Goal: Transaction & Acquisition: Download file/media

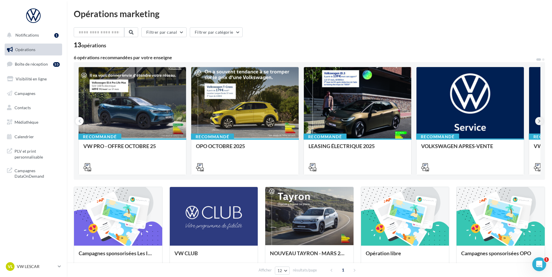
click at [540, 119] on button at bounding box center [539, 121] width 8 height 8
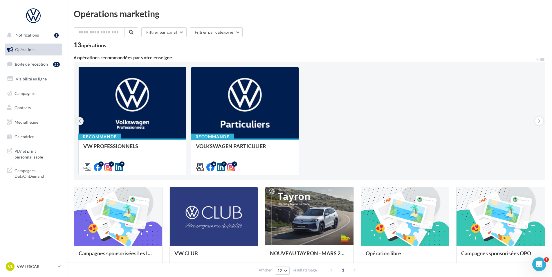
click at [78, 120] on button at bounding box center [79, 121] width 8 height 8
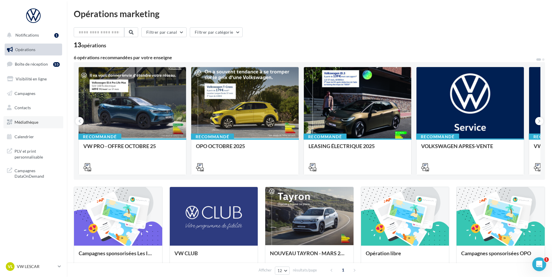
click at [33, 120] on span "Médiathèque" at bounding box center [27, 122] width 24 height 5
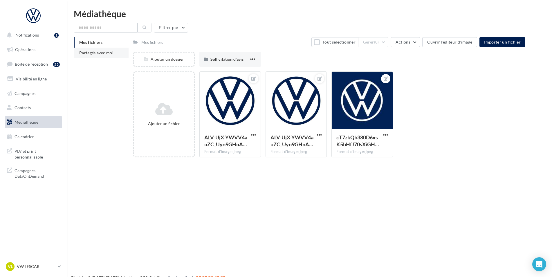
click at [94, 53] on span "Partagés avec moi" at bounding box center [96, 52] width 34 height 5
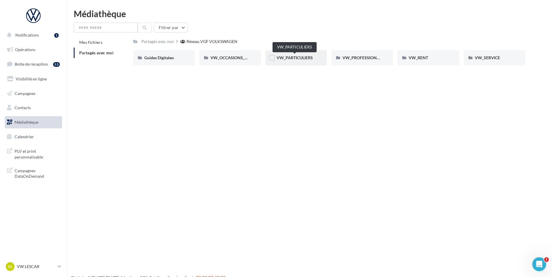
click at [302, 60] on span "VW_PARTICULIERS" at bounding box center [294, 57] width 36 height 5
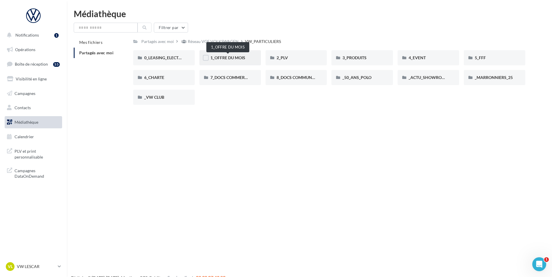
click at [218, 57] on span "1_OFFRE DU MOIS" at bounding box center [227, 57] width 35 height 5
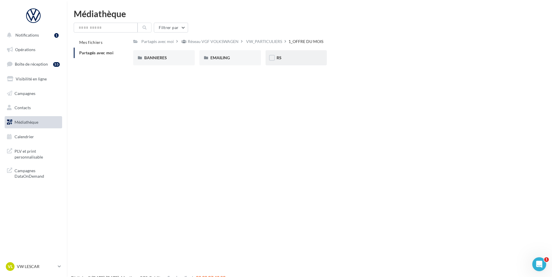
click at [289, 57] on div "RS" at bounding box center [295, 58] width 39 height 6
click at [161, 58] on div "AVEC [PERSON_NAME]" at bounding box center [163, 58] width 39 height 6
click at [219, 62] on div "T-CROSS" at bounding box center [230, 57] width 62 height 15
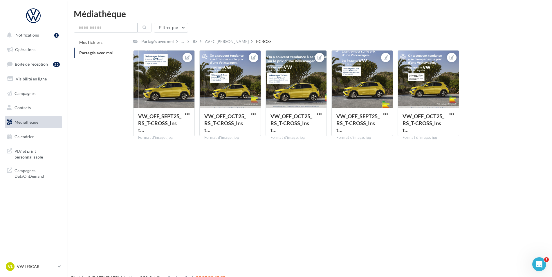
click at [39, 121] on link "Médiathèque" at bounding box center [33, 122] width 60 height 12
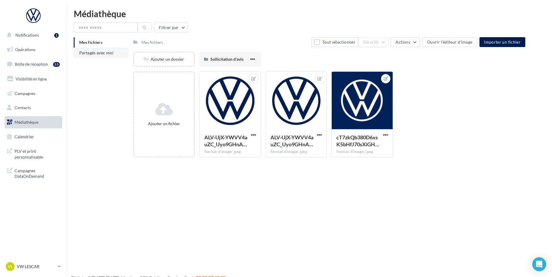
click at [89, 50] on span "Partagés avec moi" at bounding box center [96, 52] width 34 height 5
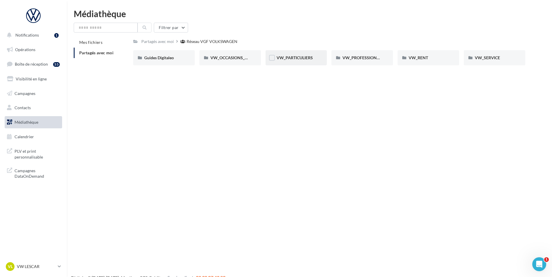
click at [276, 63] on div "VW_PARTICULIERS" at bounding box center [296, 57] width 62 height 15
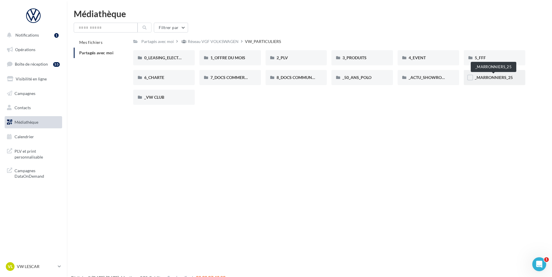
click at [493, 77] on span "_MARRONNIERS_25" at bounding box center [494, 77] width 38 height 5
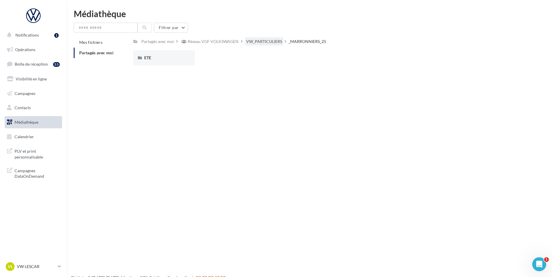
click at [265, 45] on div "VW_PARTICULIERS" at bounding box center [264, 41] width 38 height 8
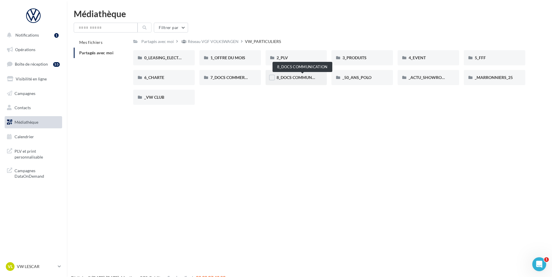
click at [290, 76] on span "8_DOCS COMMUNICATION" at bounding box center [302, 77] width 52 height 5
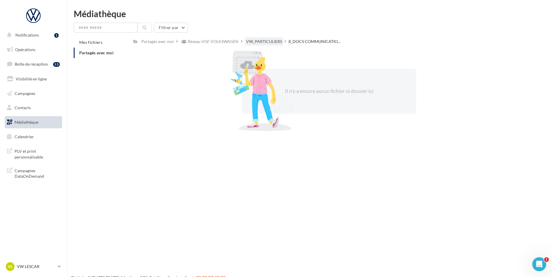
click at [257, 39] on div "VW_PARTICULIERS" at bounding box center [264, 42] width 36 height 6
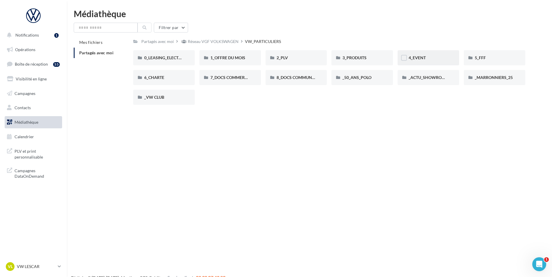
click at [429, 57] on div "4_EVENT" at bounding box center [427, 58] width 39 height 6
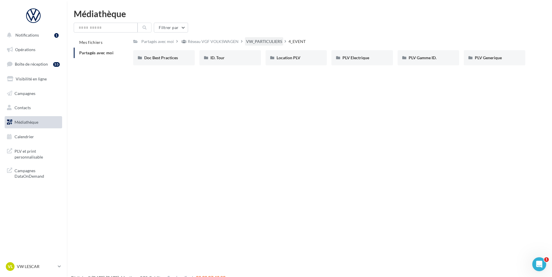
click at [250, 42] on div "VW_PARTICULIERS" at bounding box center [264, 42] width 36 height 6
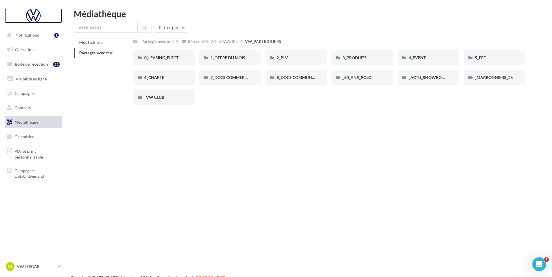
click at [34, 20] on div at bounding box center [33, 15] width 46 height 15
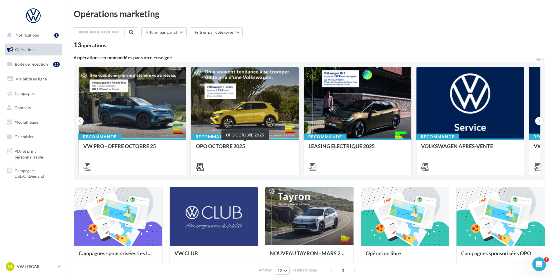
click at [215, 144] on div "OPO OCTOBRE 2025" at bounding box center [245, 149] width 98 height 12
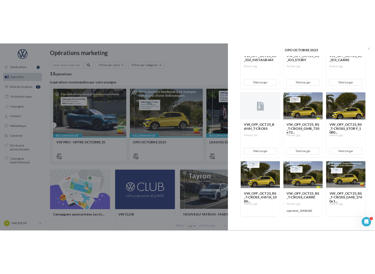
scroll to position [320, 0]
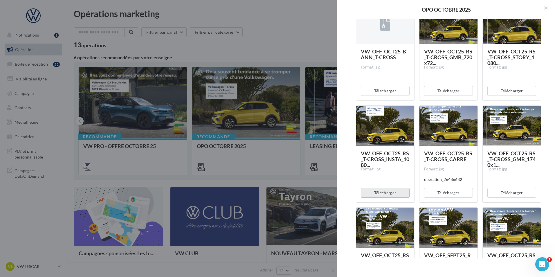
click at [388, 190] on button "Télécharger" at bounding box center [385, 193] width 49 height 10
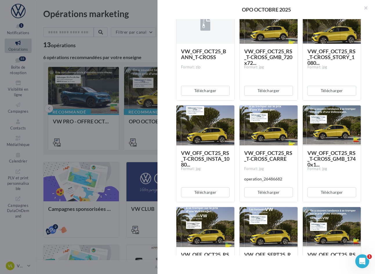
click at [370, 182] on div "Description Non renseignée Offre du mois VN OCTOBRE Document Documents liés à l…" at bounding box center [269, 137] width 222 height 237
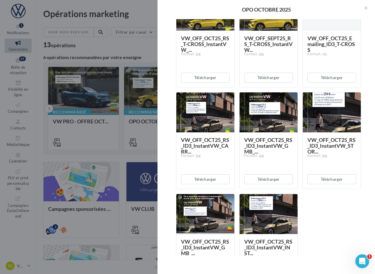
scroll to position [639, 0]
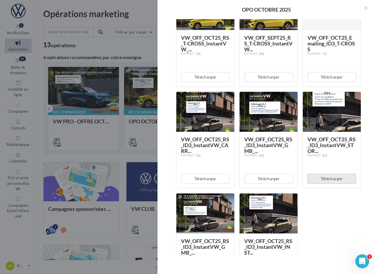
click at [320, 177] on button "Télécharger" at bounding box center [332, 179] width 49 height 10
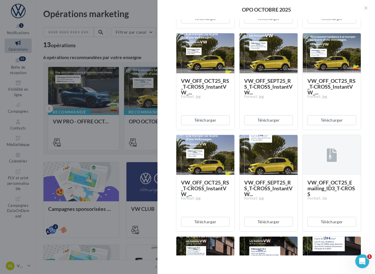
click at [168, 123] on div "Description Non renseignée Offre du mois VN OCTOBRE Document Documents liés à l…" at bounding box center [269, 137] width 222 height 237
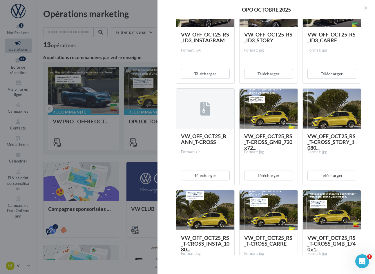
scroll to position [233, 0]
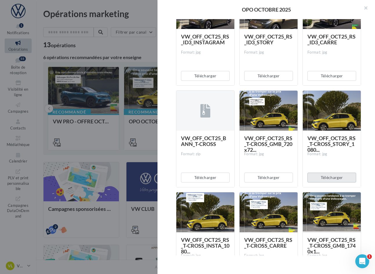
click at [322, 175] on button "Télécharger" at bounding box center [332, 178] width 49 height 10
